Goal: Task Accomplishment & Management: Manage account settings

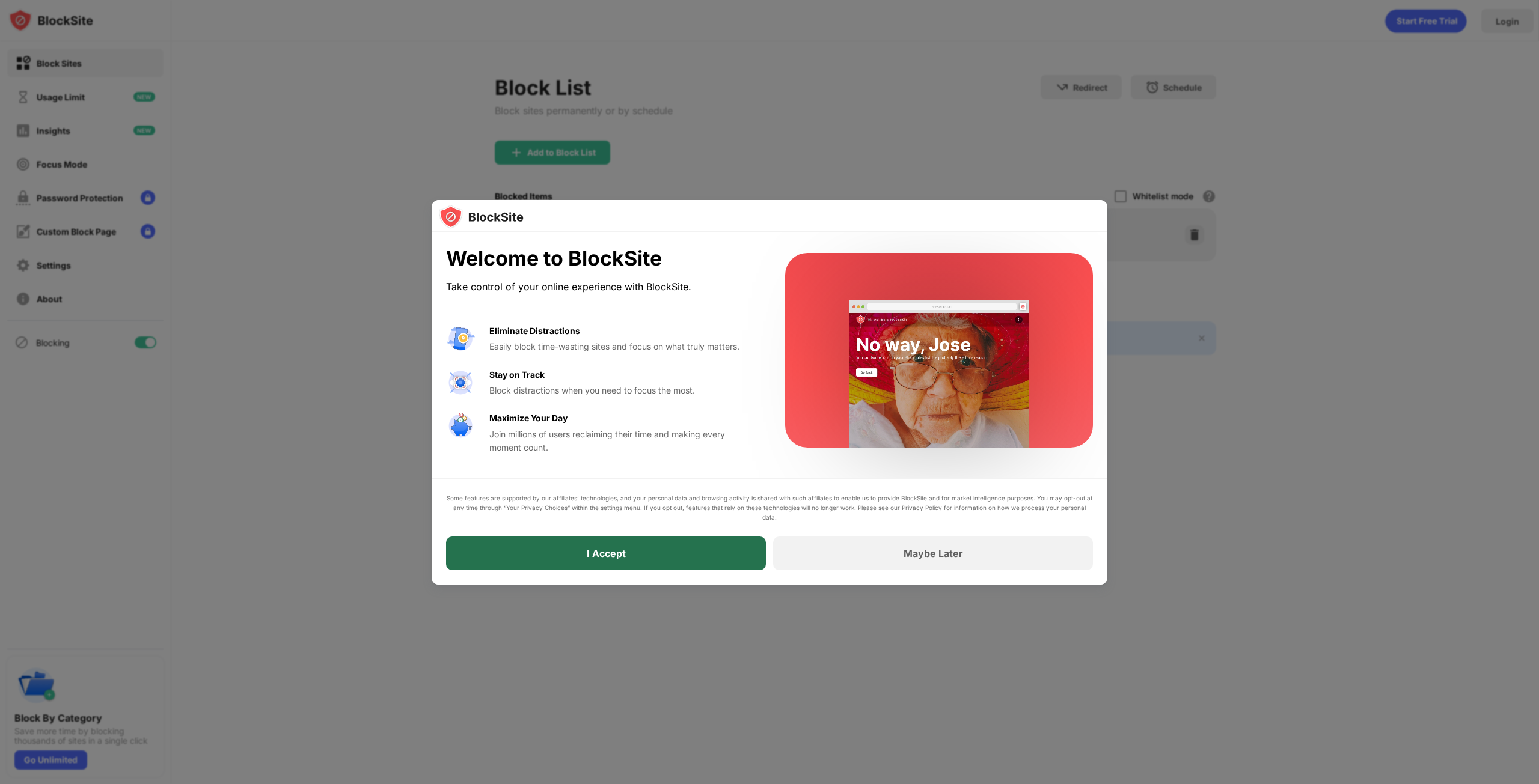
click at [642, 562] on div "I Accept" at bounding box center [606, 553] width 320 height 33
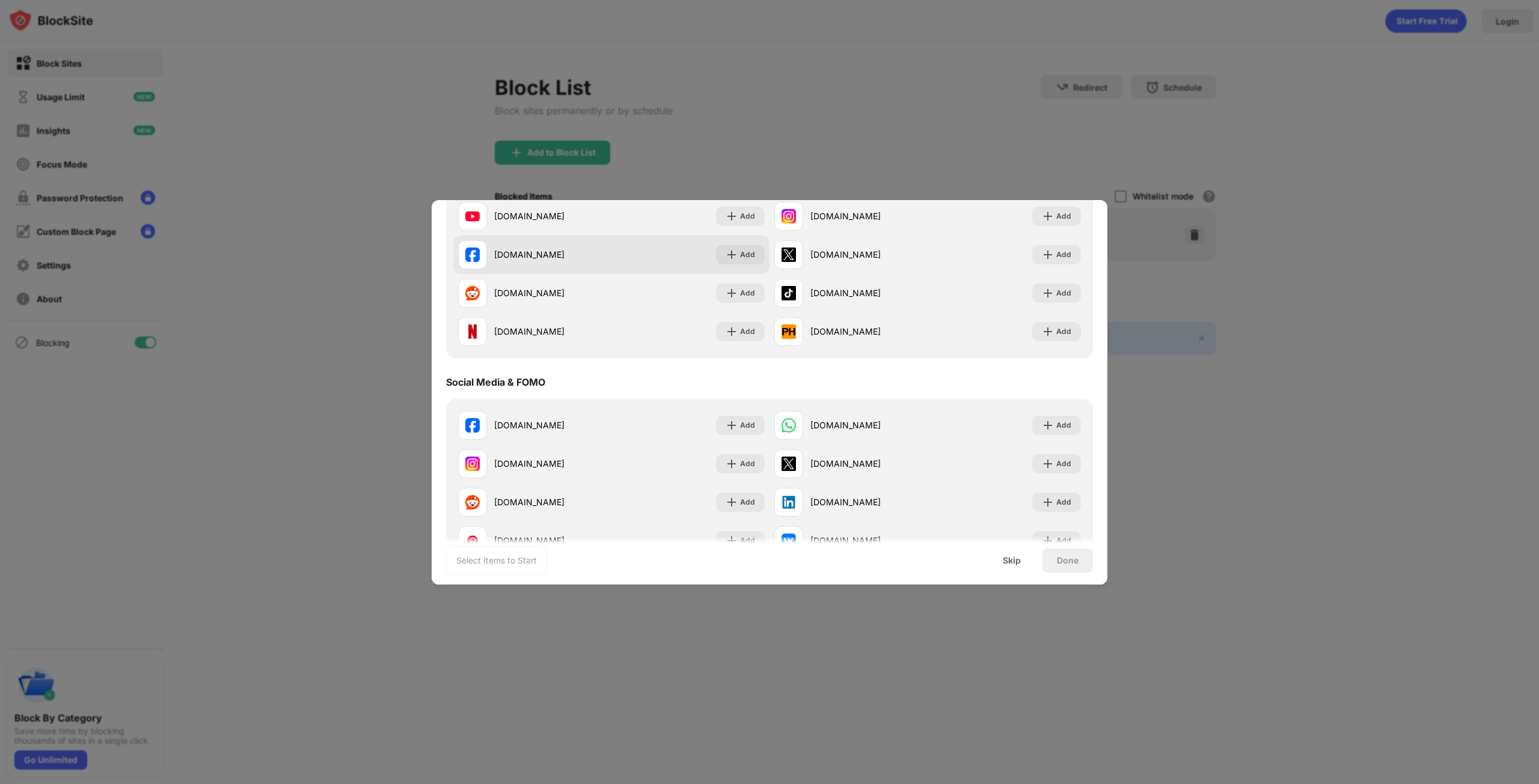
scroll to position [120, 0]
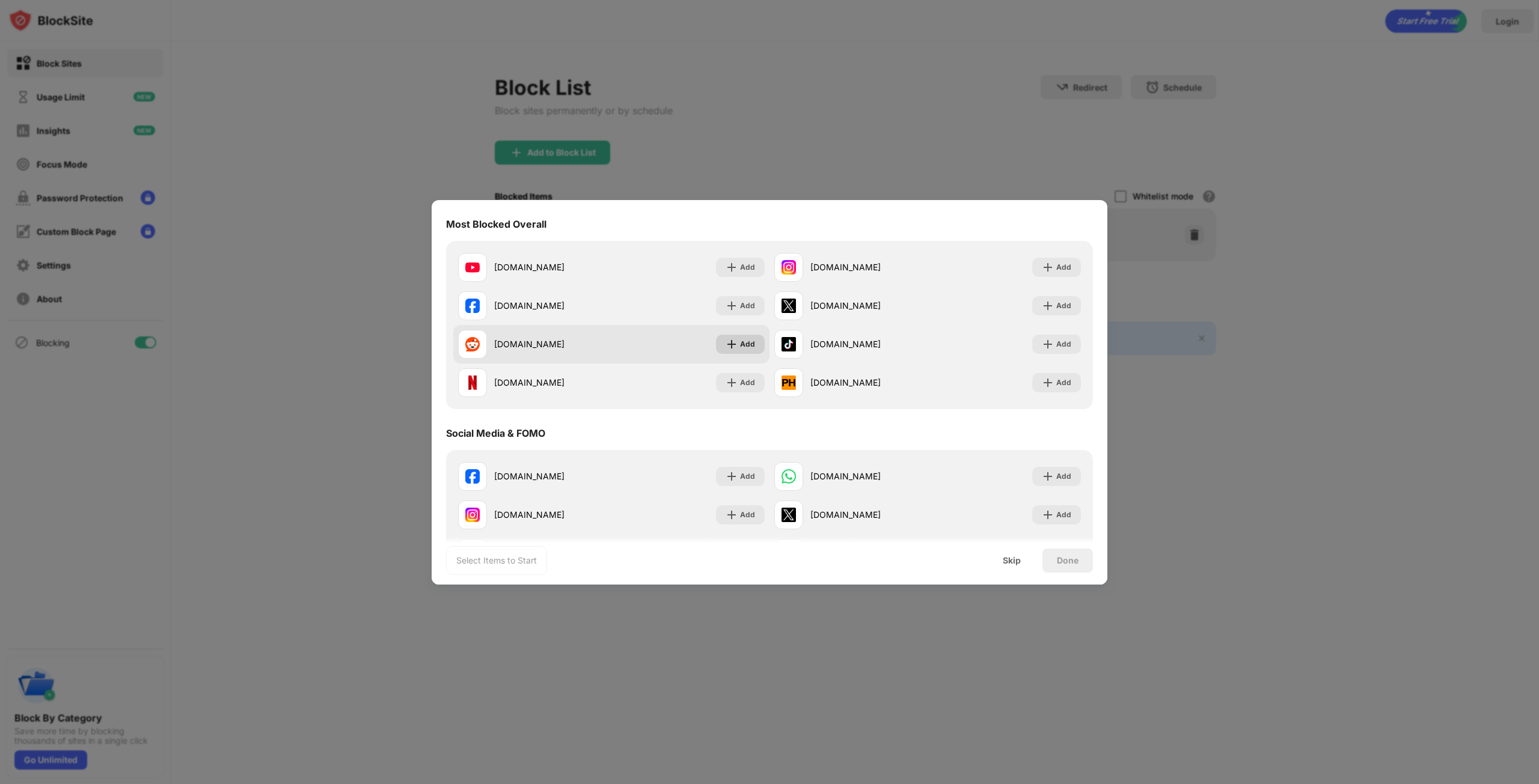
click at [740, 340] on div "Add" at bounding box center [747, 344] width 15 height 12
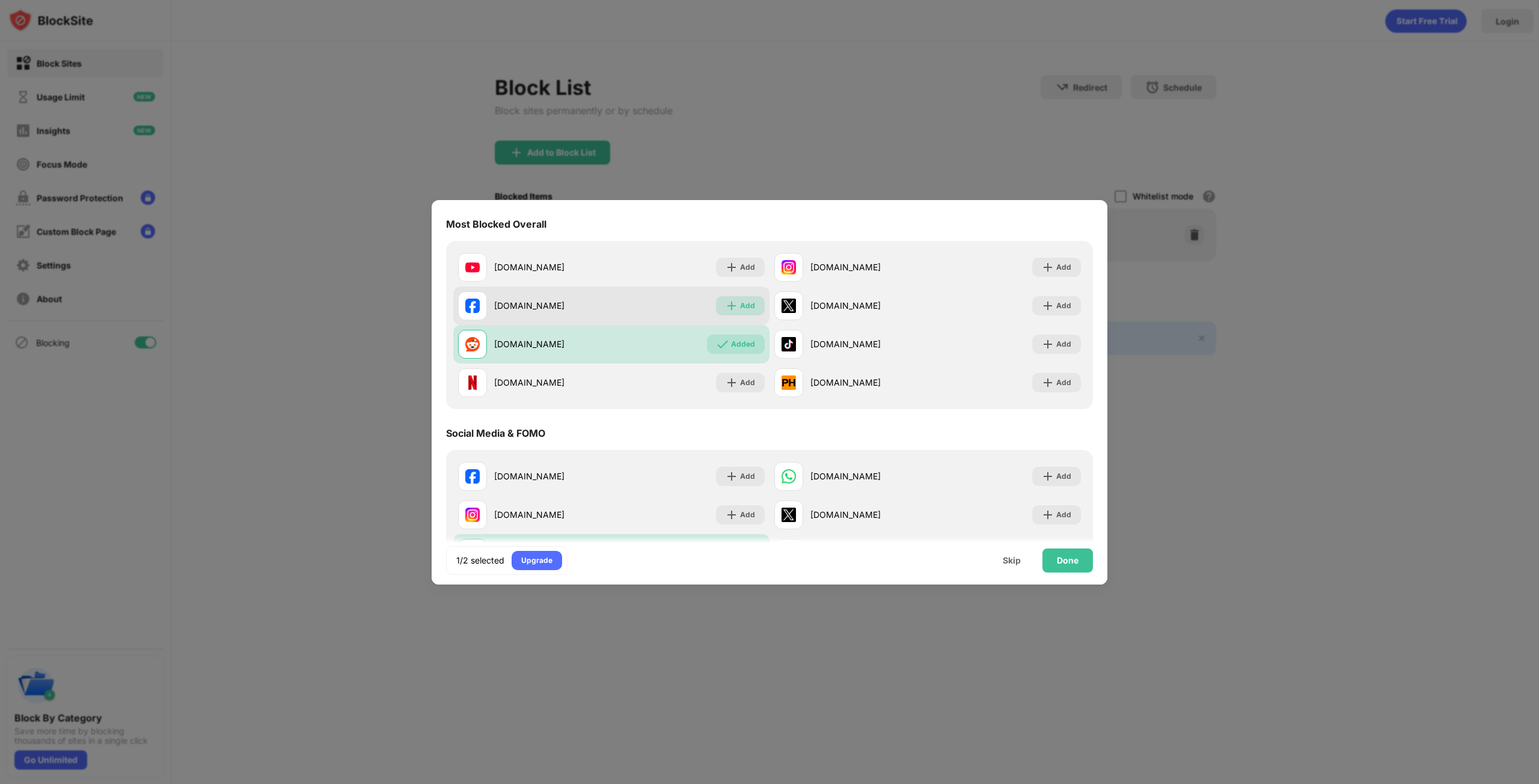
click at [734, 307] on div "Add" at bounding box center [740, 306] width 49 height 19
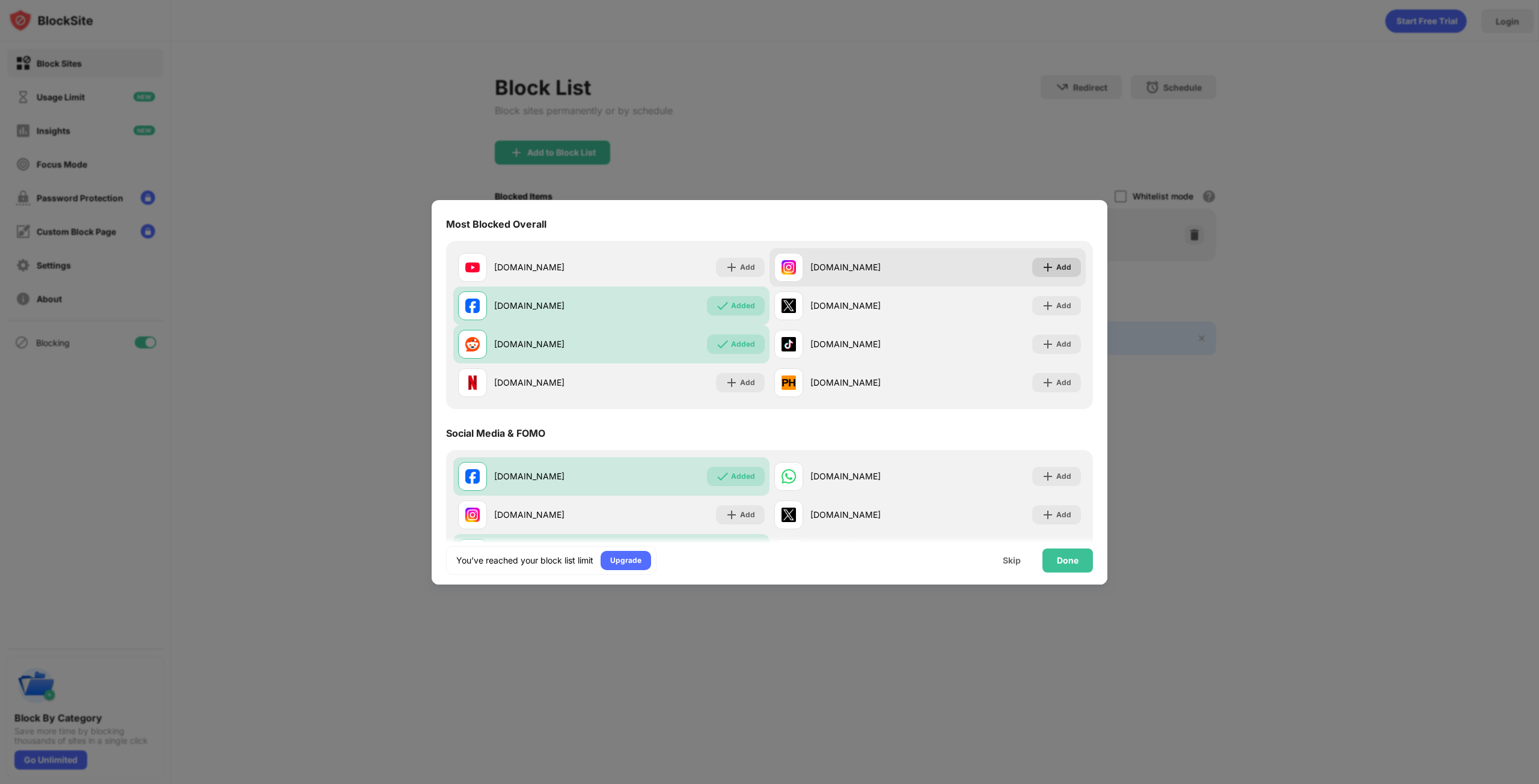
click at [1051, 259] on div "Add" at bounding box center [1056, 267] width 49 height 19
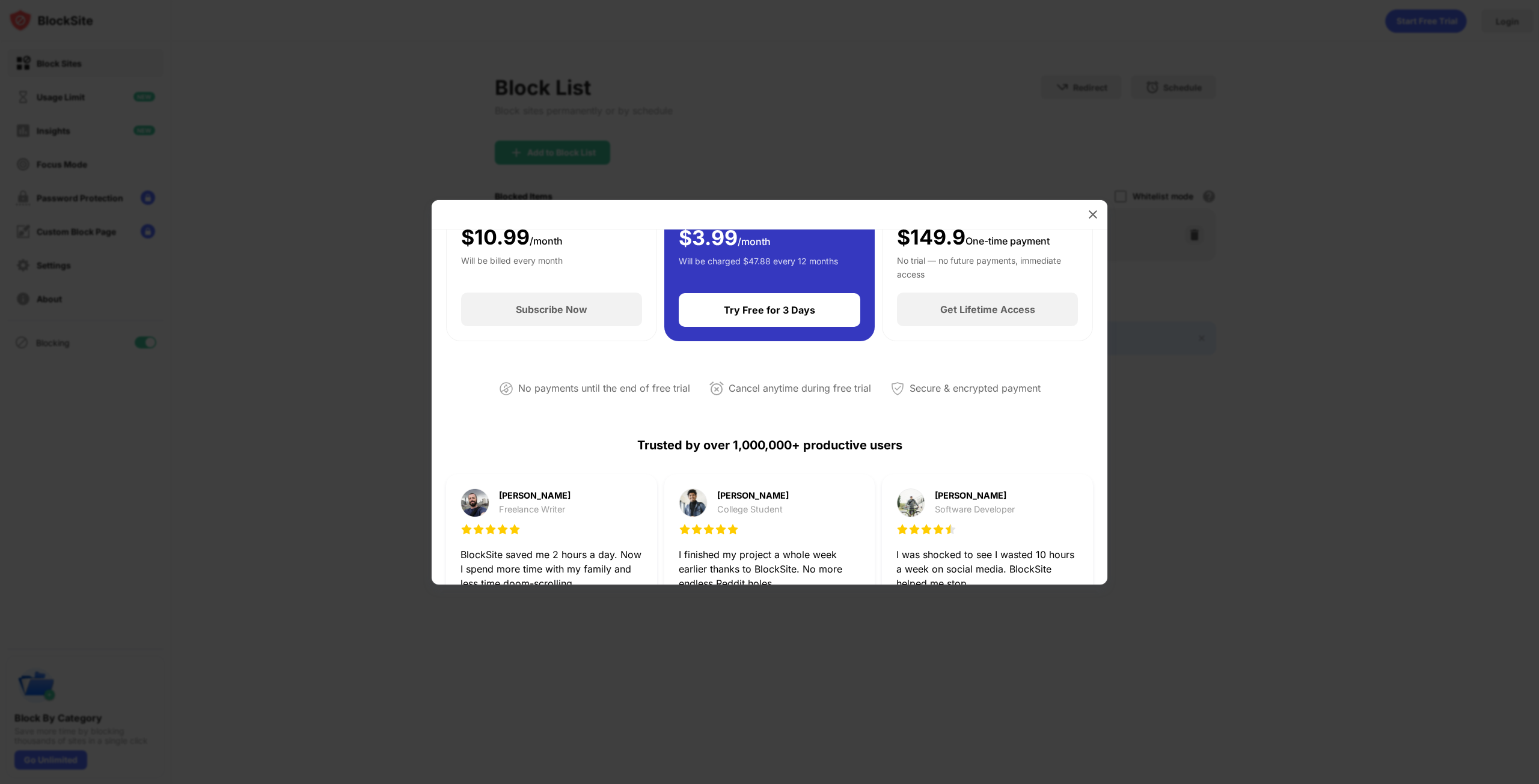
scroll to position [120, 0]
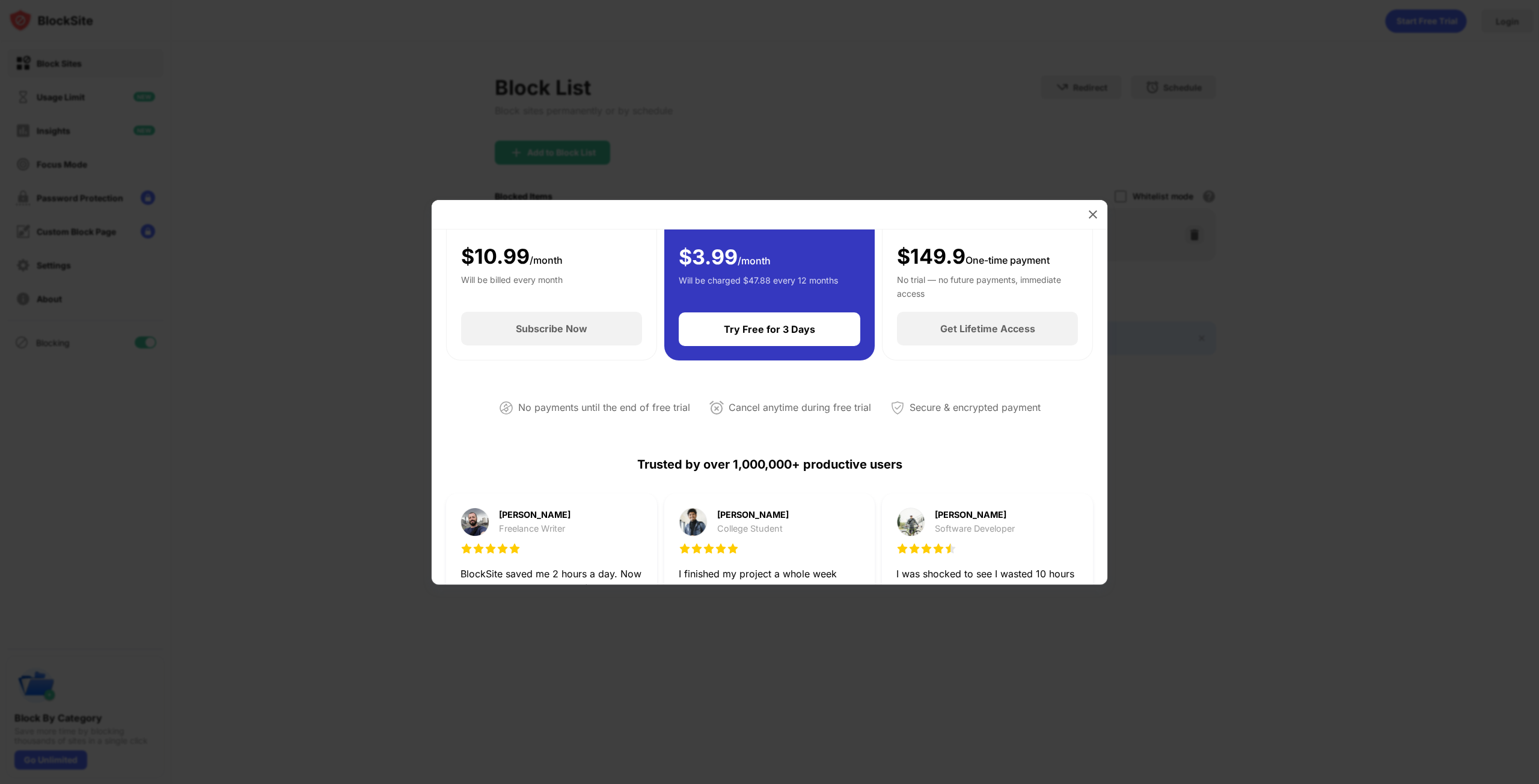
drag, startPoint x: 1080, startPoint y: 215, endPoint x: 1094, endPoint y: 215, distance: 14.0
click at [1082, 215] on div at bounding box center [769, 214] width 675 height 30
click at [1094, 215] on img at bounding box center [1093, 214] width 12 height 12
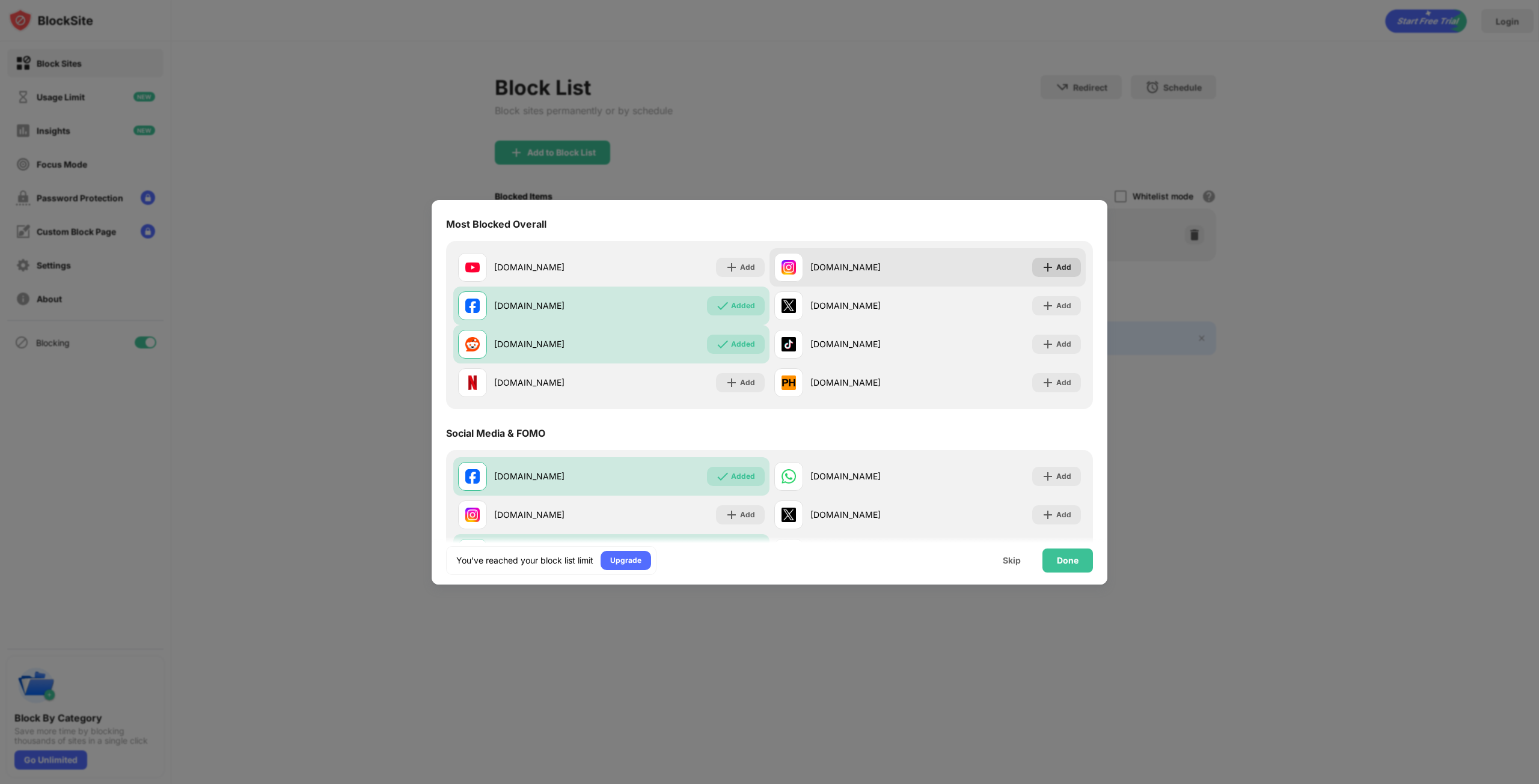
click at [1056, 262] on div "Add" at bounding box center [1064, 267] width 15 height 12
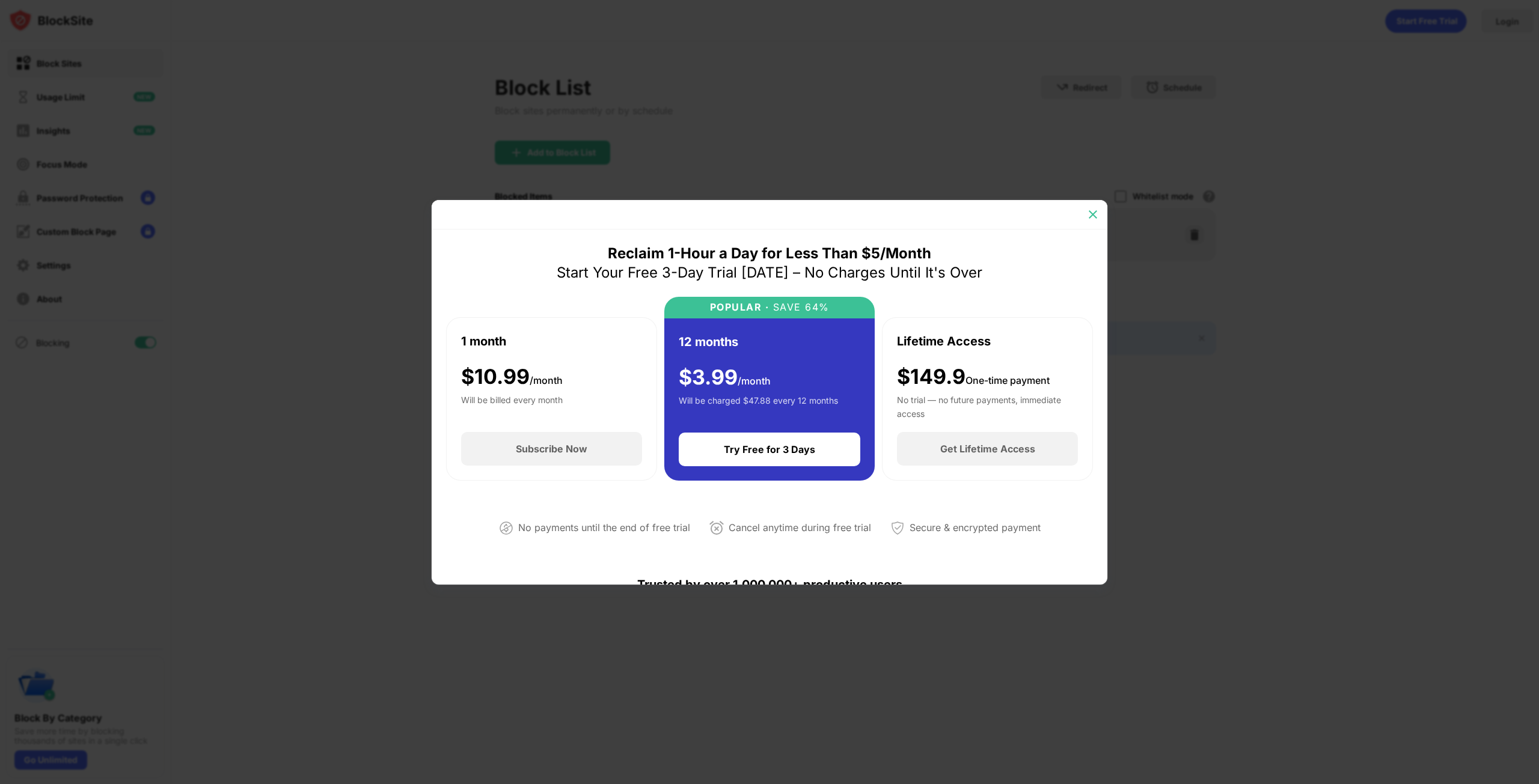
click at [1089, 215] on img at bounding box center [1093, 214] width 12 height 12
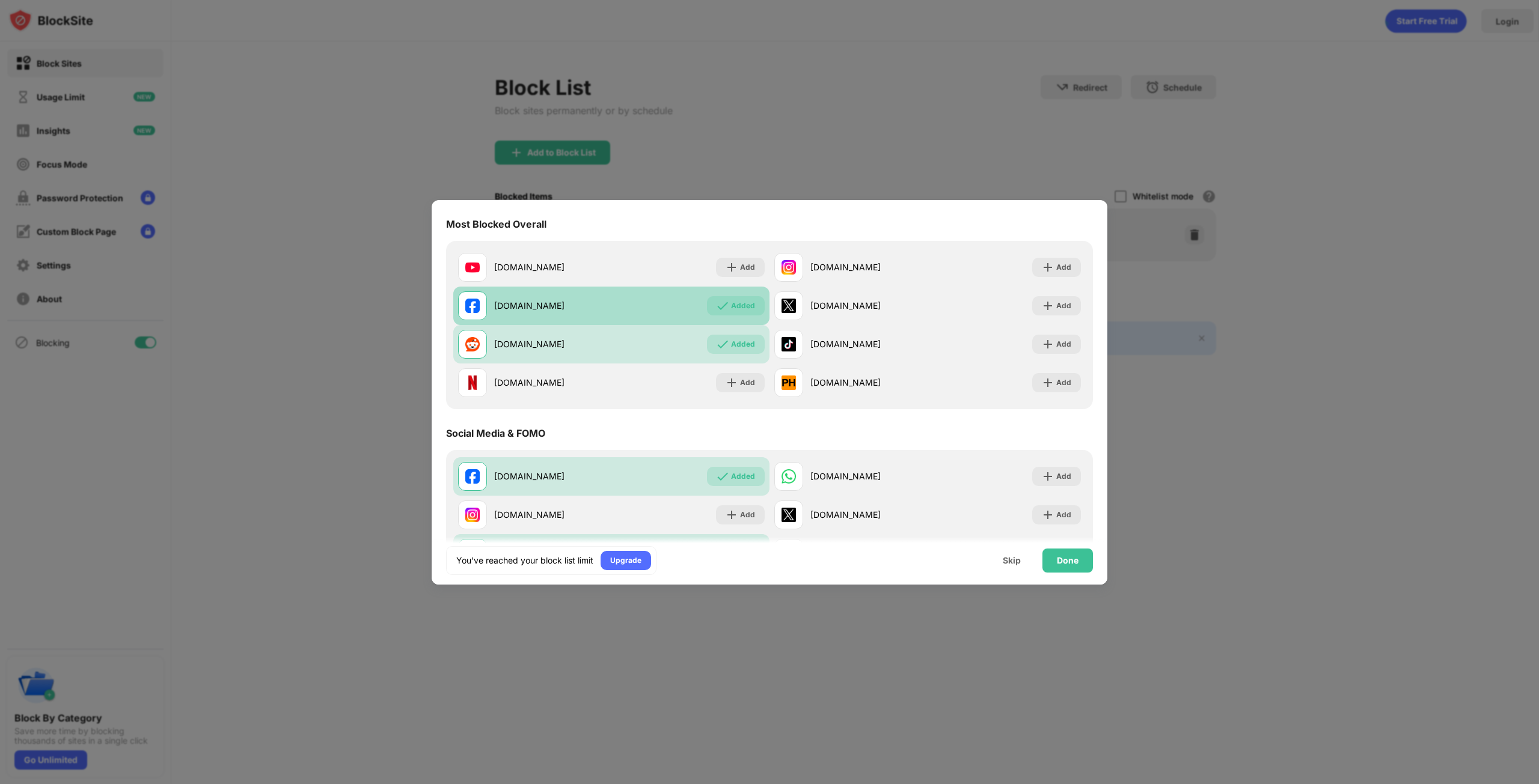
click at [752, 307] on div "Added" at bounding box center [735, 306] width 57 height 19
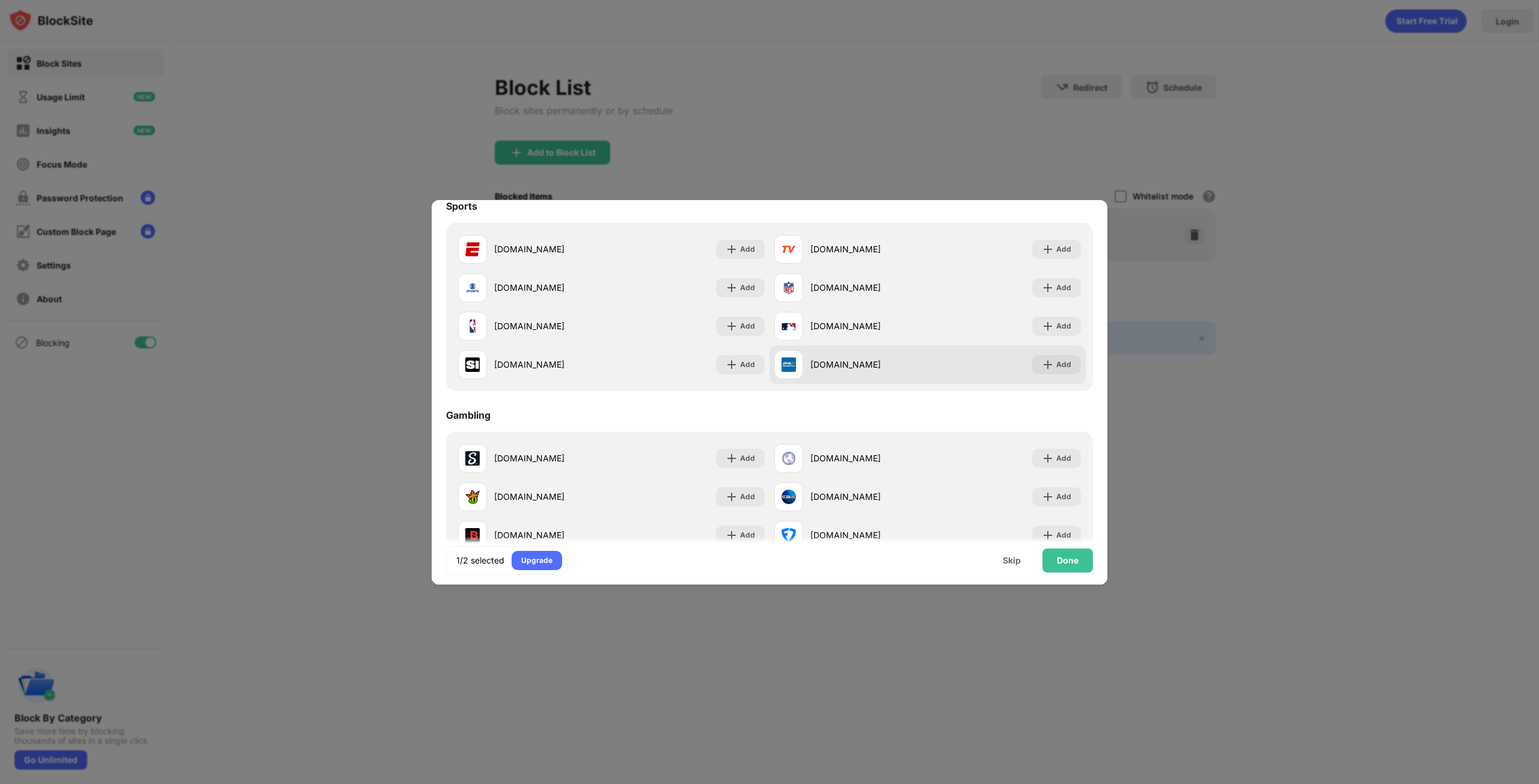
scroll to position [1022, 0]
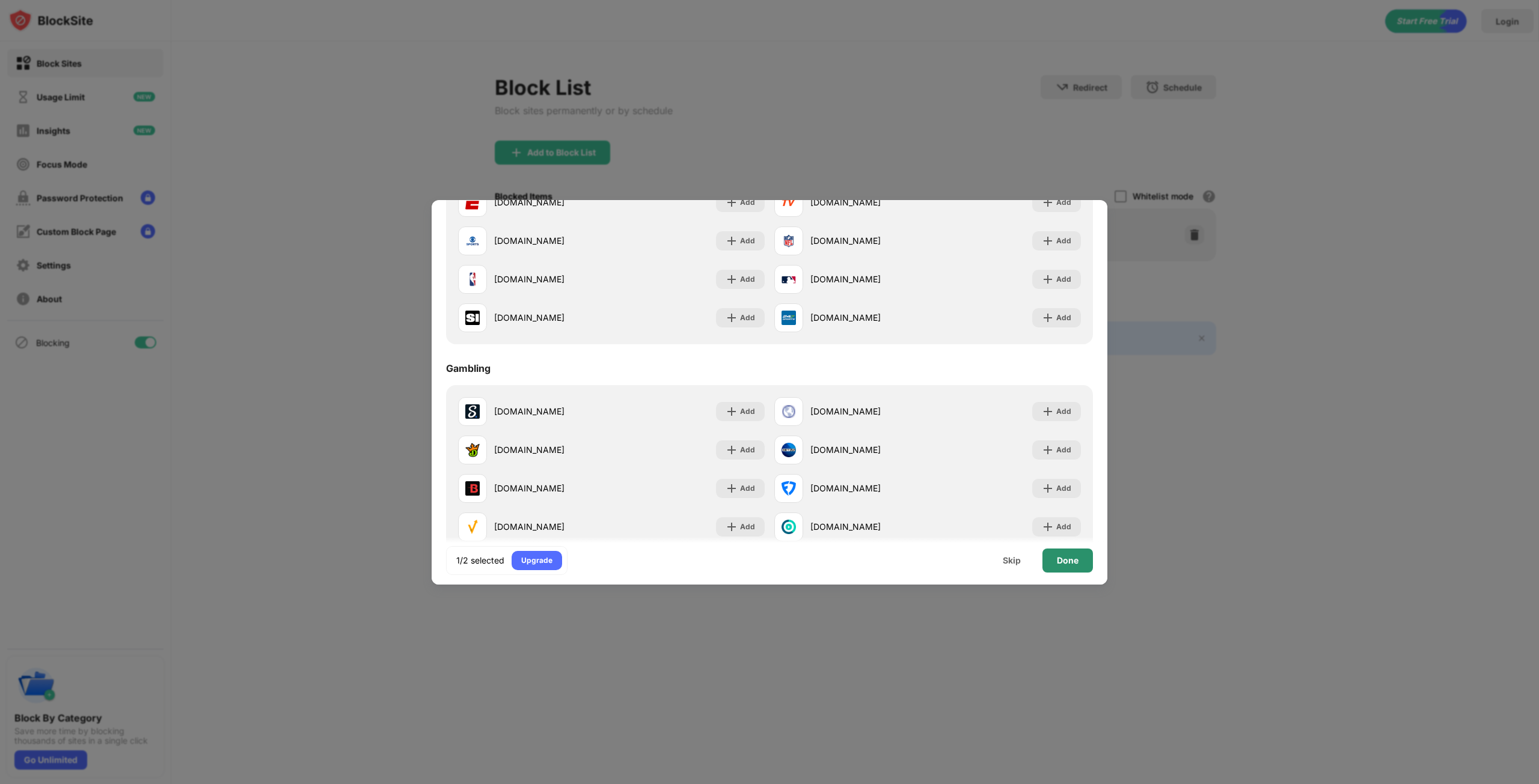
click at [1048, 557] on div "Done" at bounding box center [1067, 560] width 50 height 24
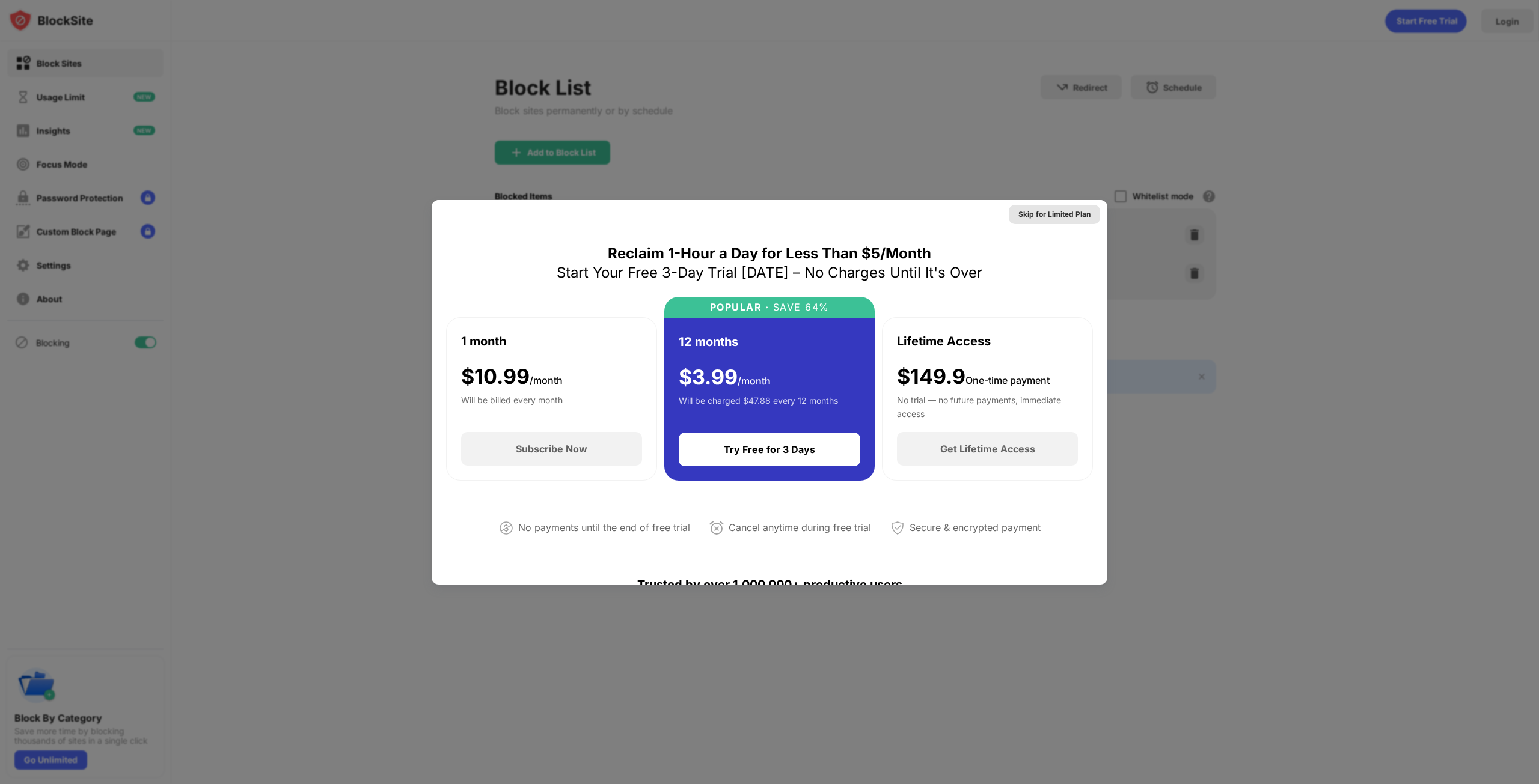
click at [1050, 214] on div "Skip for Limited Plan" at bounding box center [1054, 214] width 72 height 12
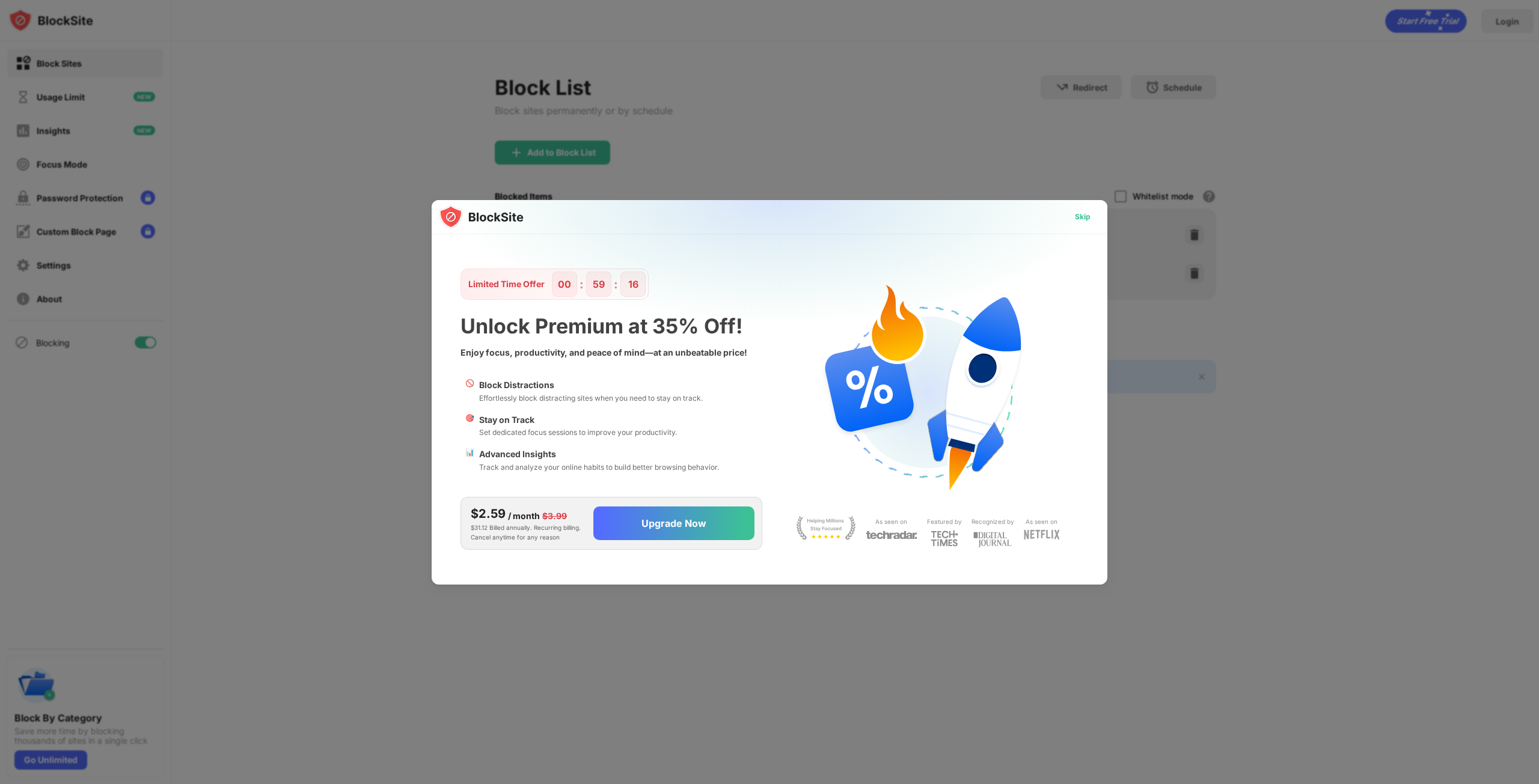
click at [1075, 222] on div "Skip" at bounding box center [1082, 217] width 15 height 12
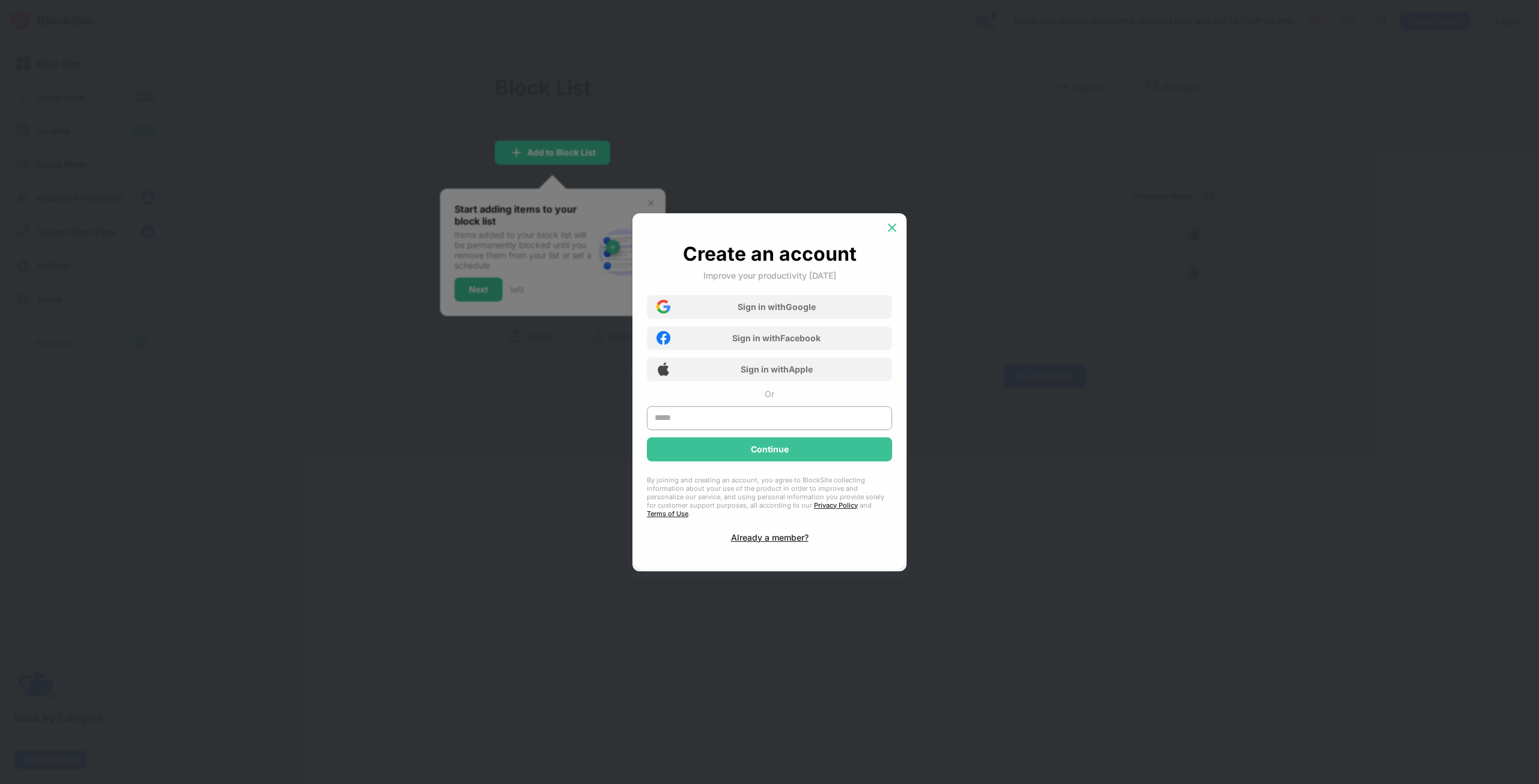
click at [887, 234] on img at bounding box center [892, 227] width 12 height 12
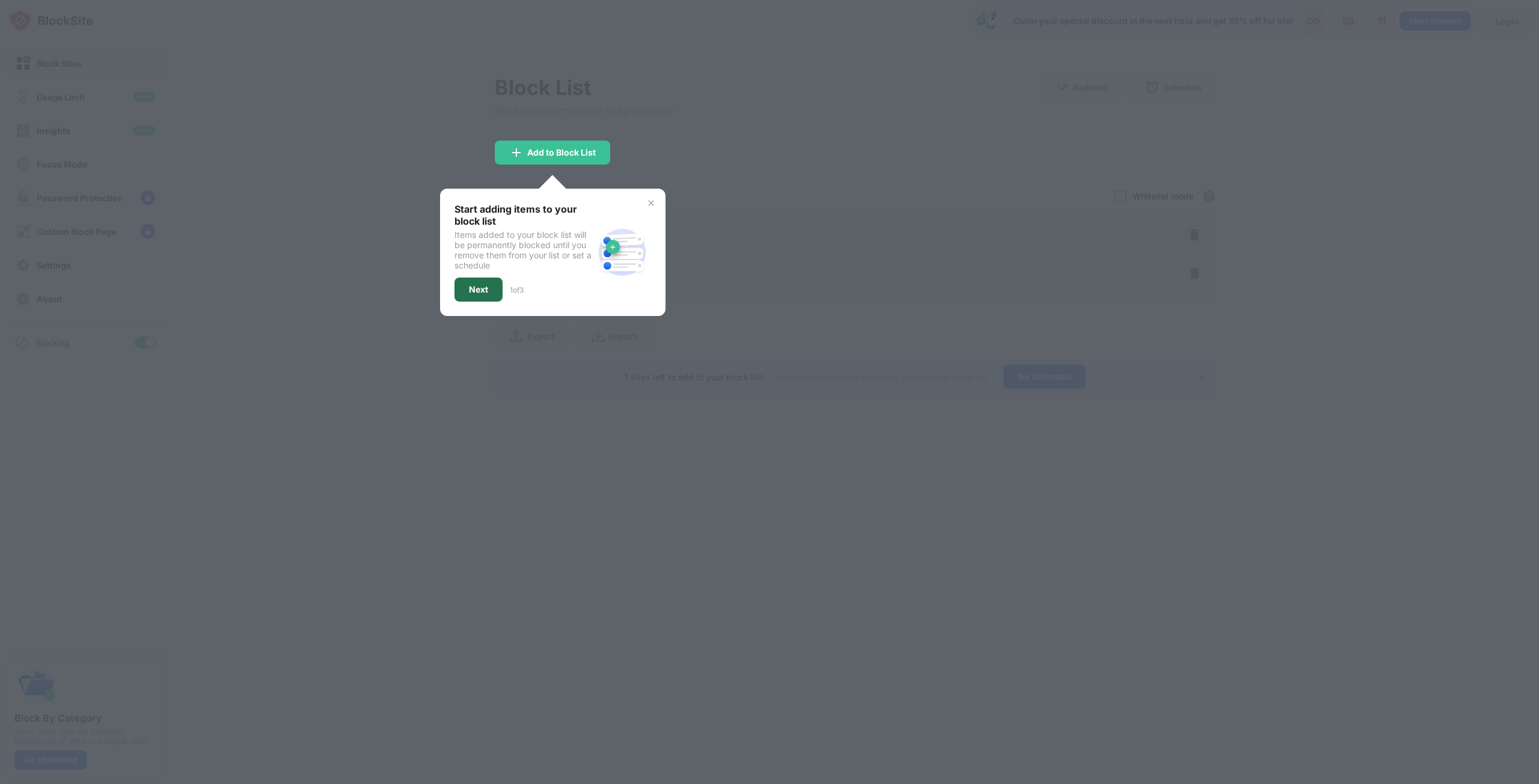
click at [499, 283] on div "Next" at bounding box center [478, 289] width 48 height 24
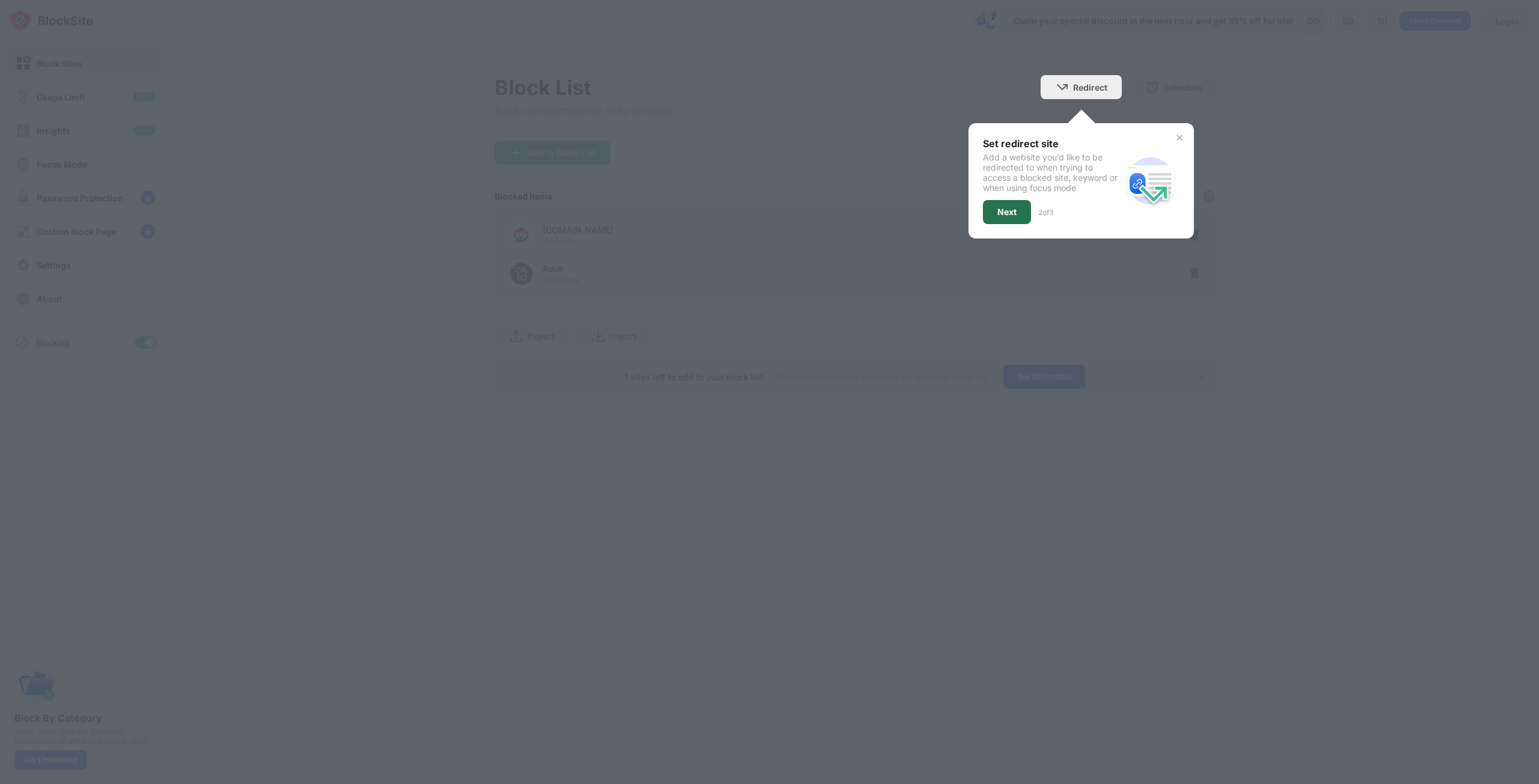
click at [1008, 205] on div "Next" at bounding box center [1007, 211] width 48 height 24
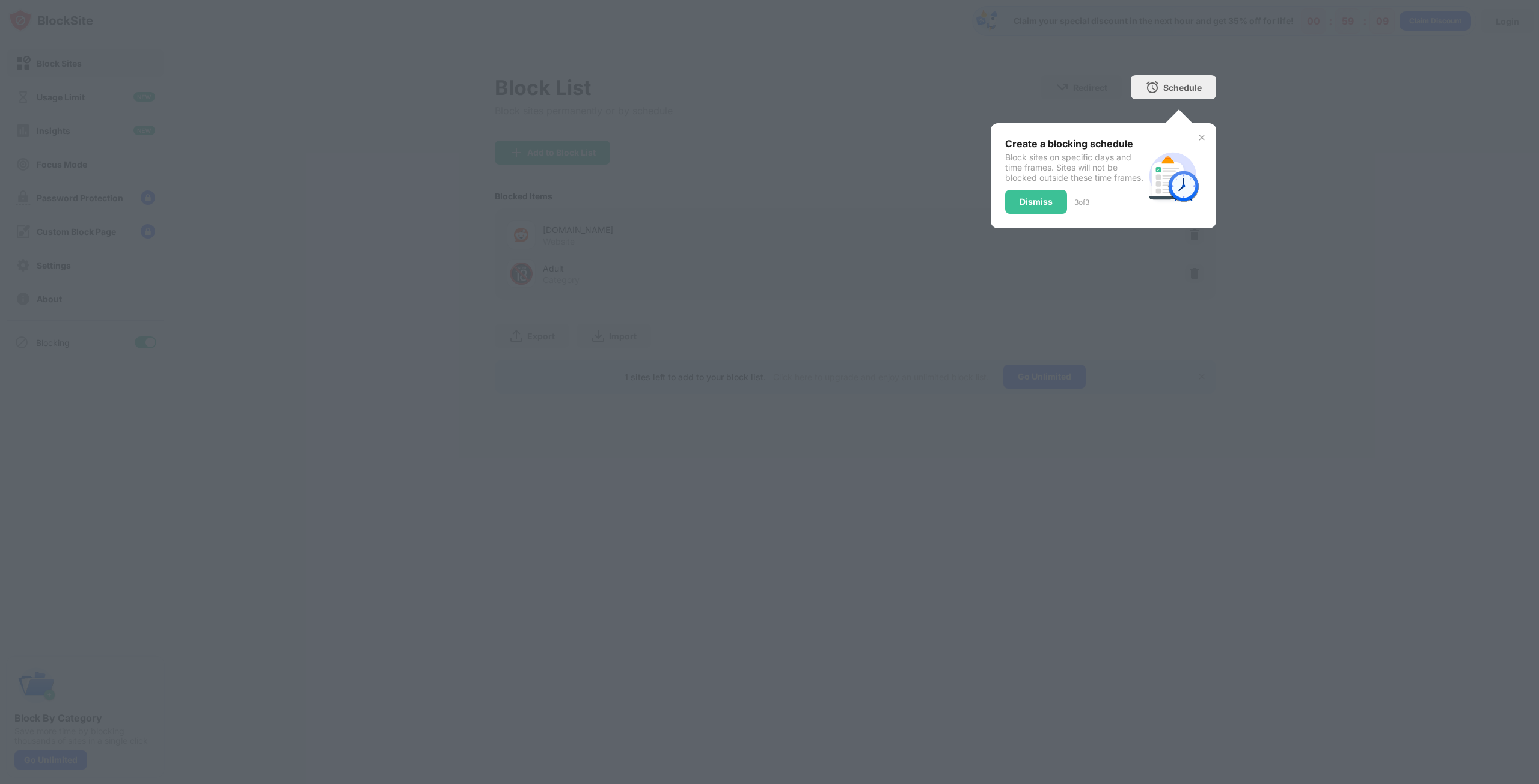
click at [1194, 137] on div "Create a blocking schedule Block sites on specific days and time frames. Sites …" at bounding box center [1104, 175] width 196 height 76
click at [1200, 137] on img at bounding box center [1201, 137] width 9 height 9
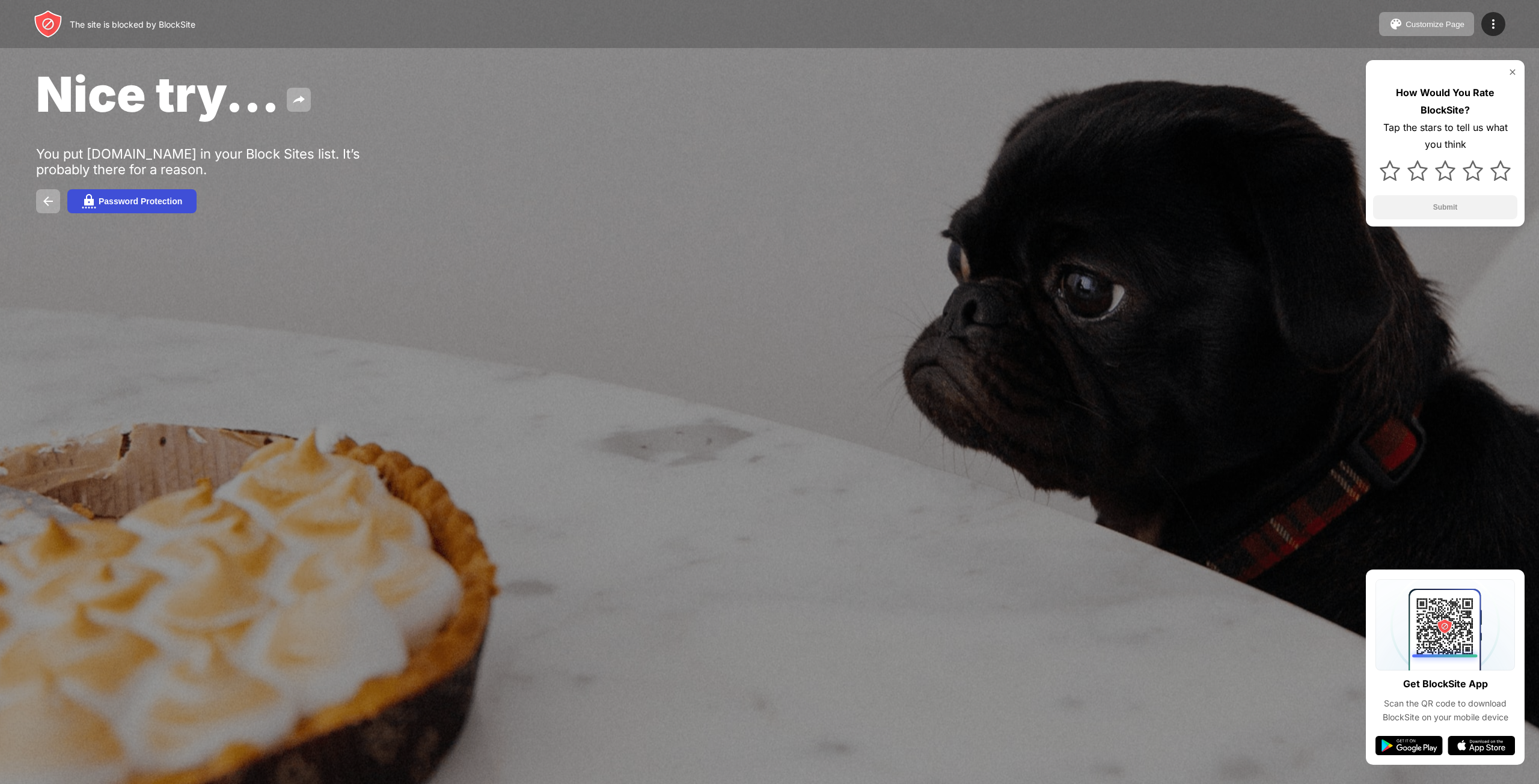
click at [150, 204] on div "Password Protection" at bounding box center [140, 201] width 84 height 9
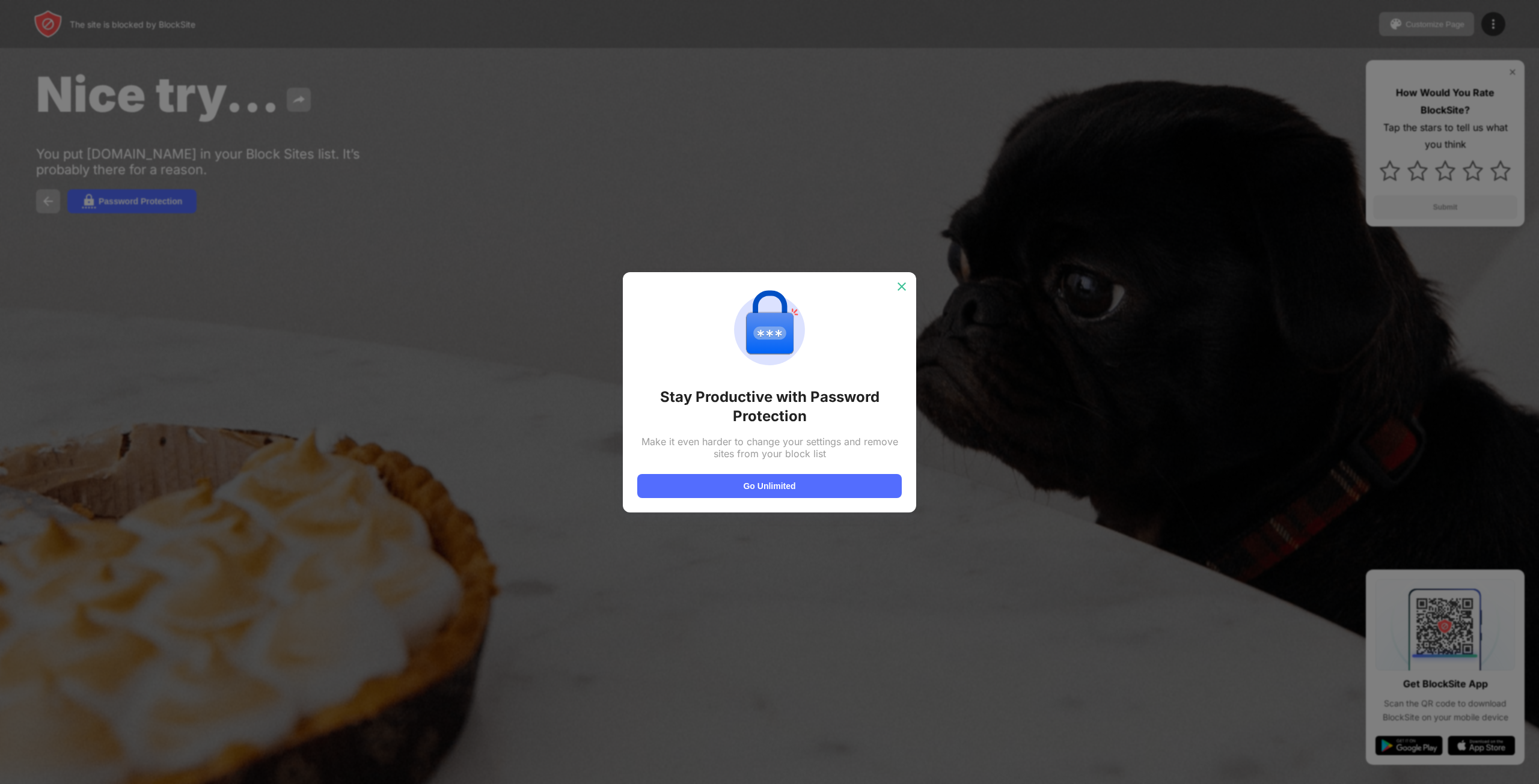
click at [904, 288] on img at bounding box center [901, 286] width 12 height 12
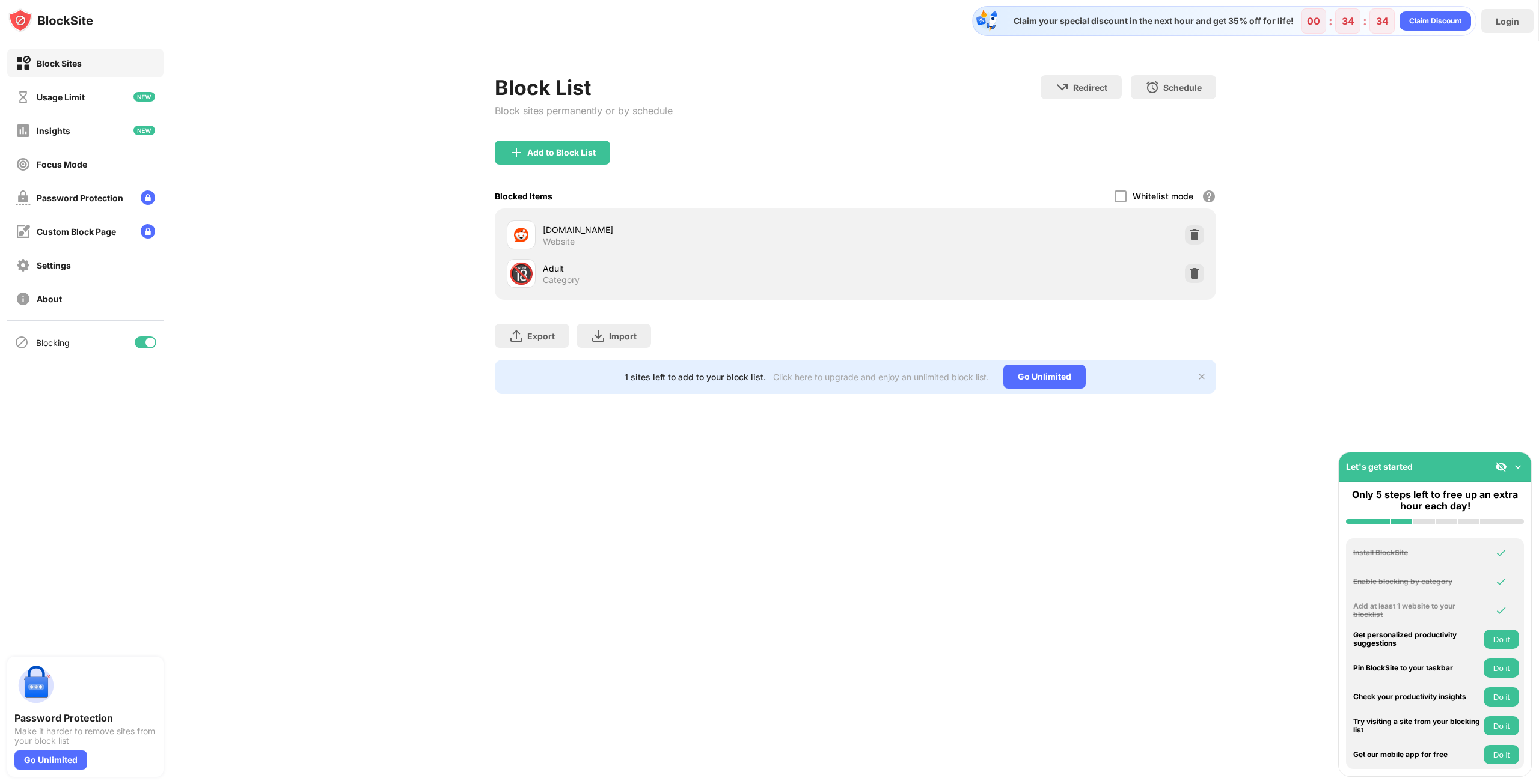
click at [867, 162] on div "Add to Block List" at bounding box center [856, 162] width 721 height 44
click at [104, 261] on div "Settings" at bounding box center [85, 265] width 156 height 29
